Goal: Find contact information: Find contact information

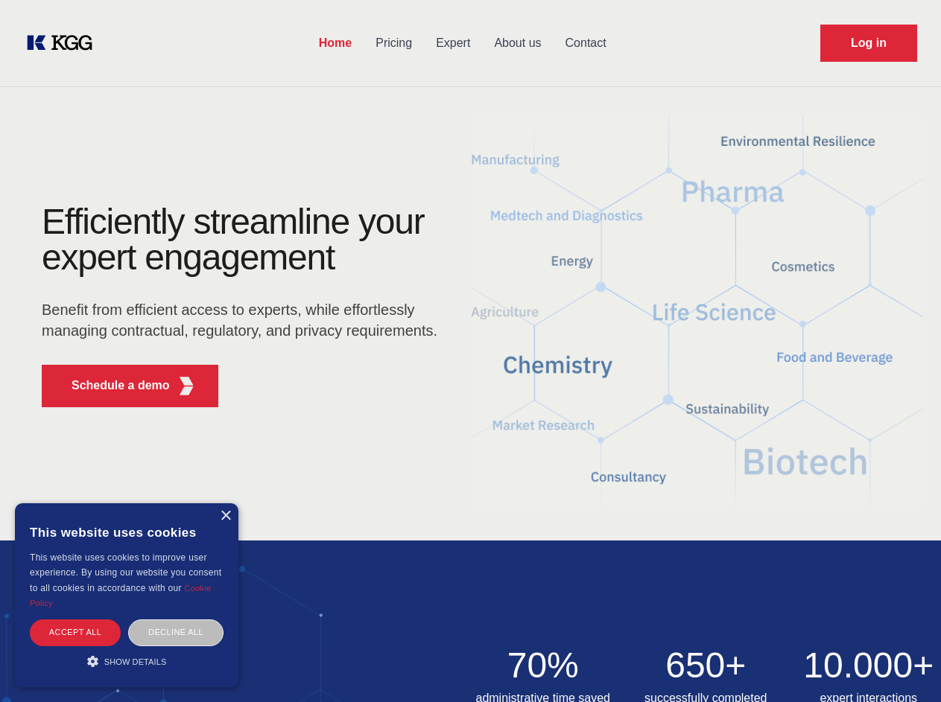
click at [470, 351] on div "Efficiently streamline your expert engagement Benefit from efficient access to …" at bounding box center [244, 311] width 453 height 215
click at [112, 386] on p "Schedule a demo" at bounding box center [121, 386] width 98 height 18
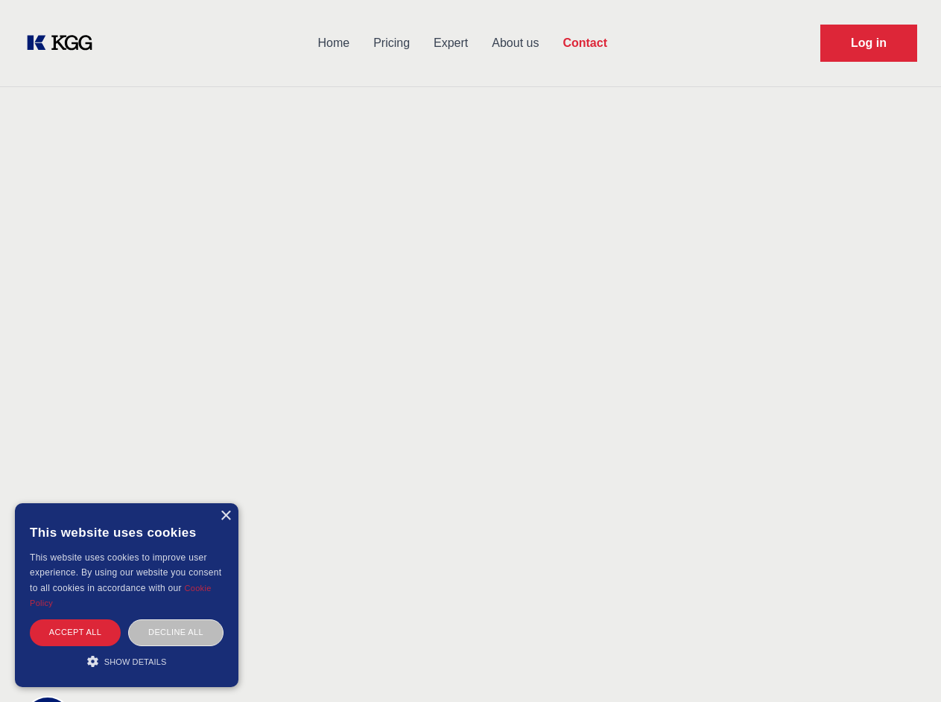
click at [225, 516] on div "× This website uses cookies This website uses cookies to improve user experienc…" at bounding box center [126, 596] width 223 height 184
click at [75, 632] on div "Accept all" at bounding box center [75, 633] width 91 height 26
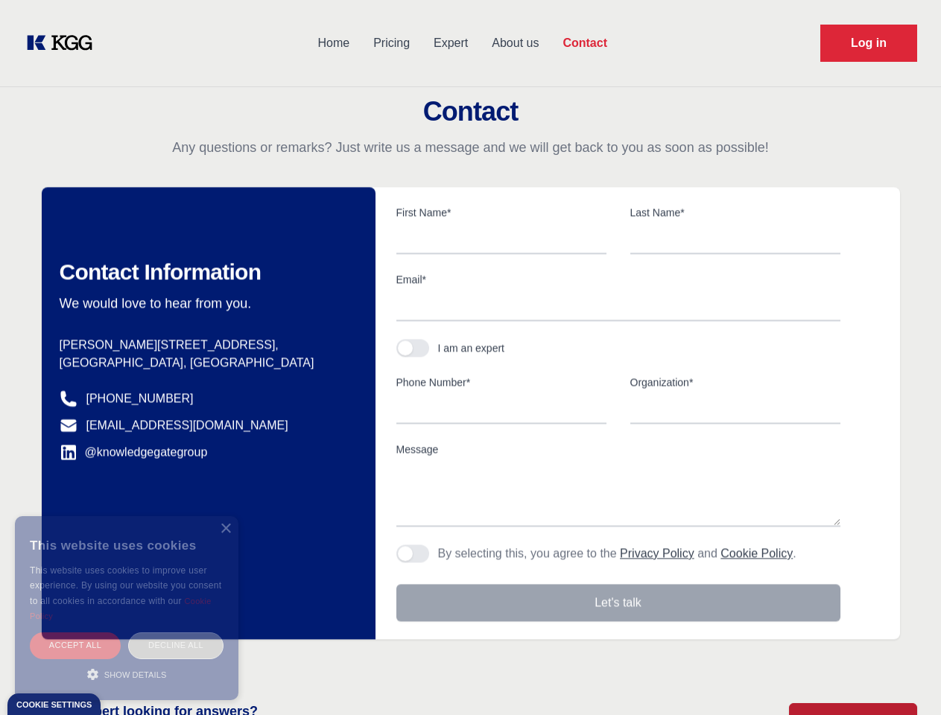
click at [176, 632] on div "Decline all" at bounding box center [175, 645] width 95 height 26
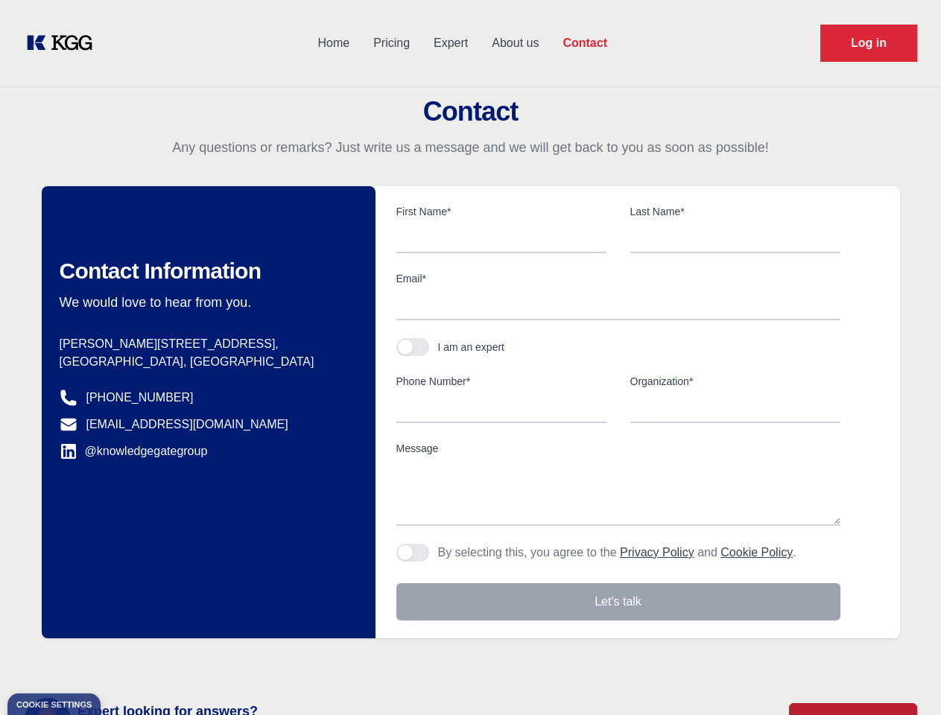
click at [127, 661] on main "Contact Any questions or remarks? Just write us a message and we will get back …" at bounding box center [470, 387] width 941 height 775
